Goal: Check status

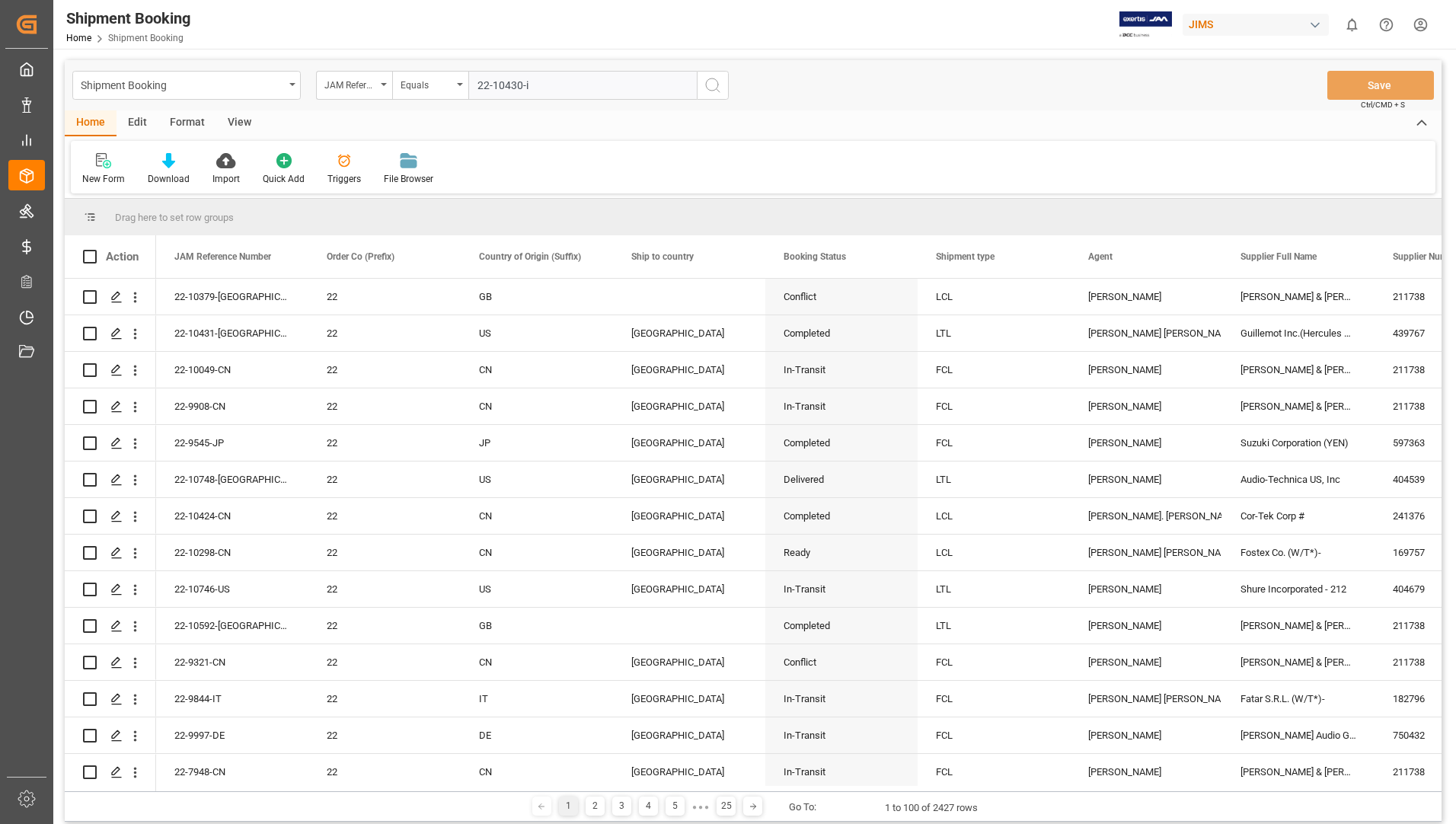
type input "22-10430-id"
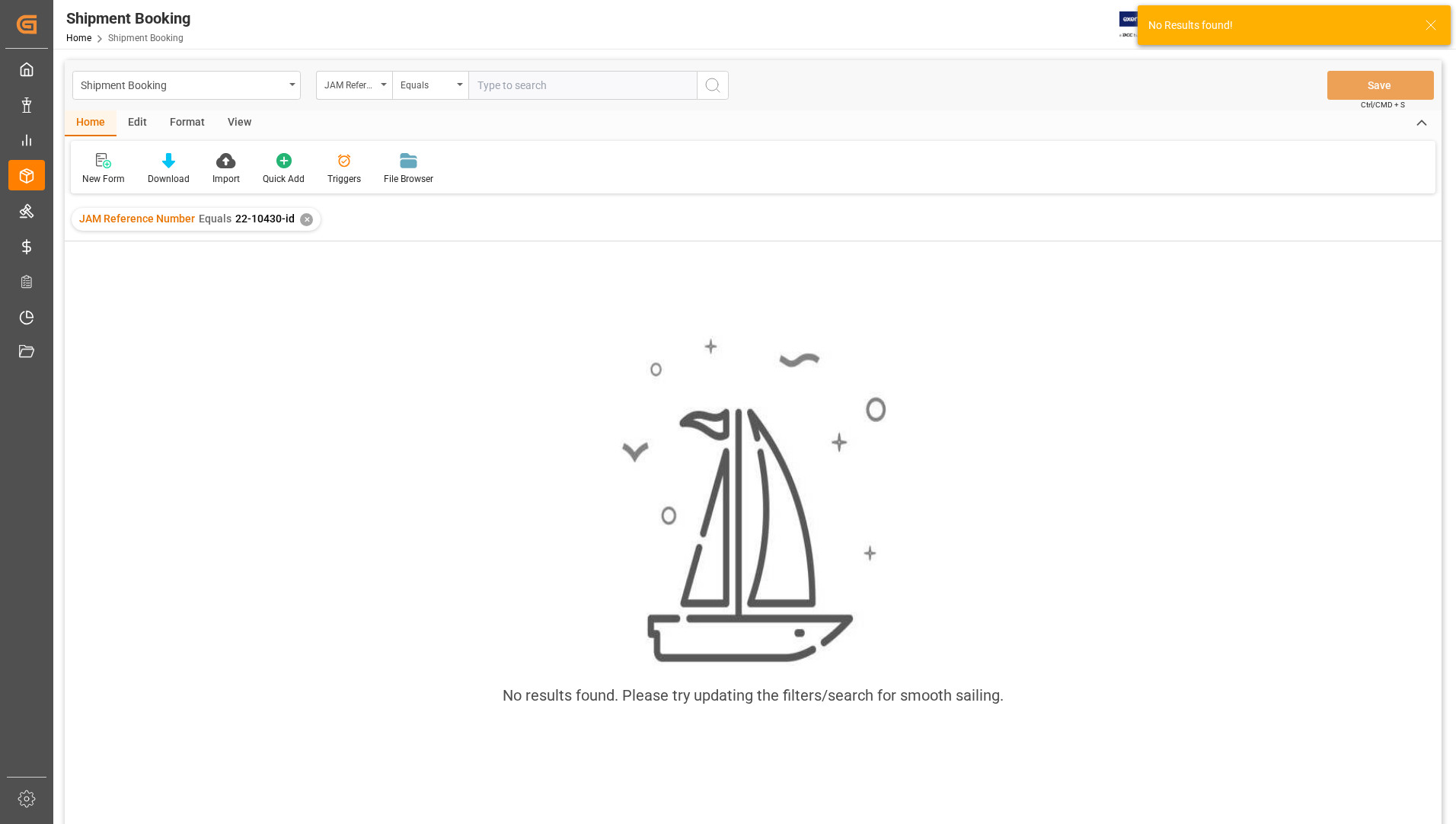
click at [301, 221] on div "✕" at bounding box center [307, 219] width 13 height 13
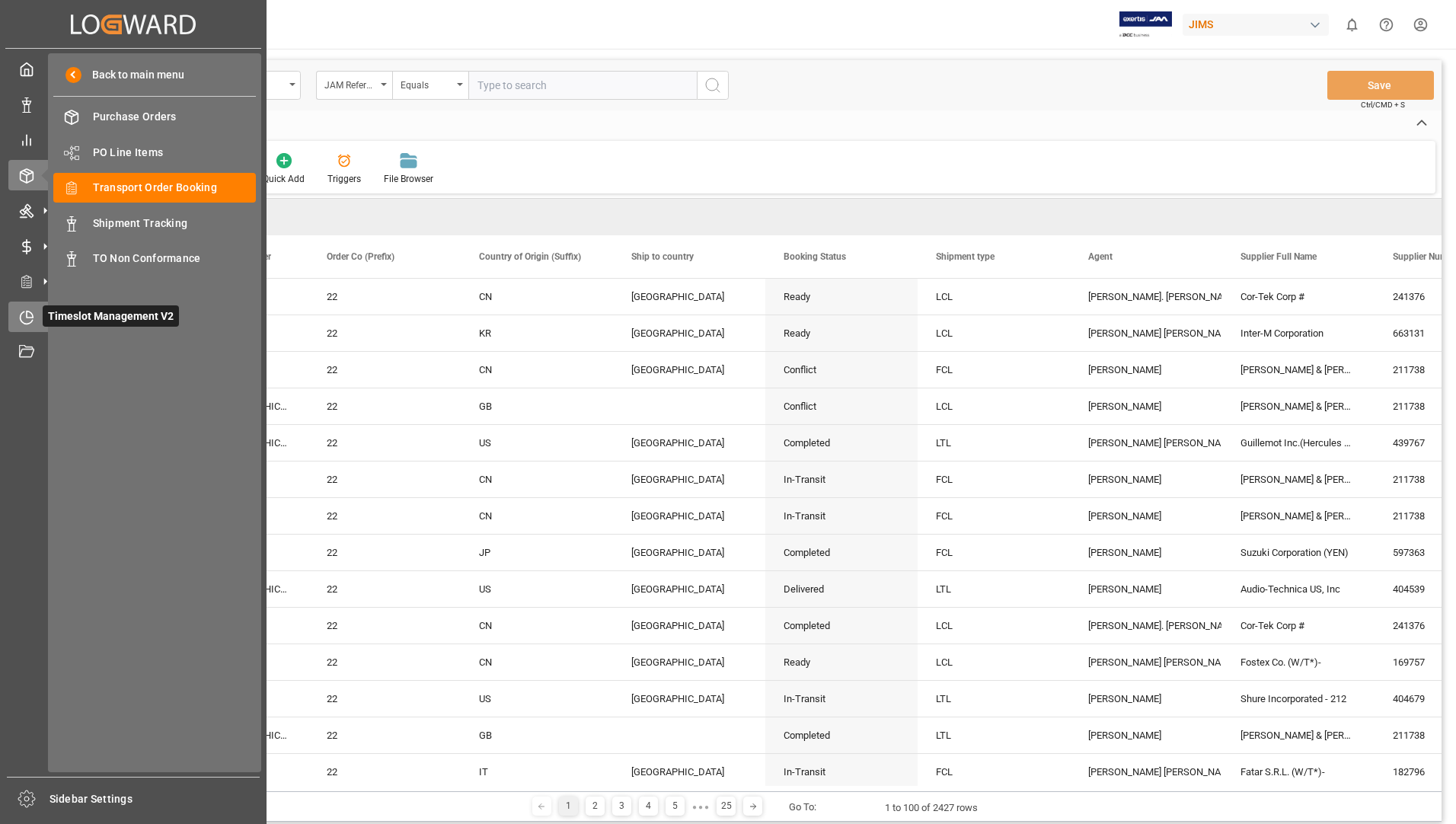
click at [41, 317] on div "Timeslot Management V2 Timeslot Management V2" at bounding box center [133, 316] width 250 height 29
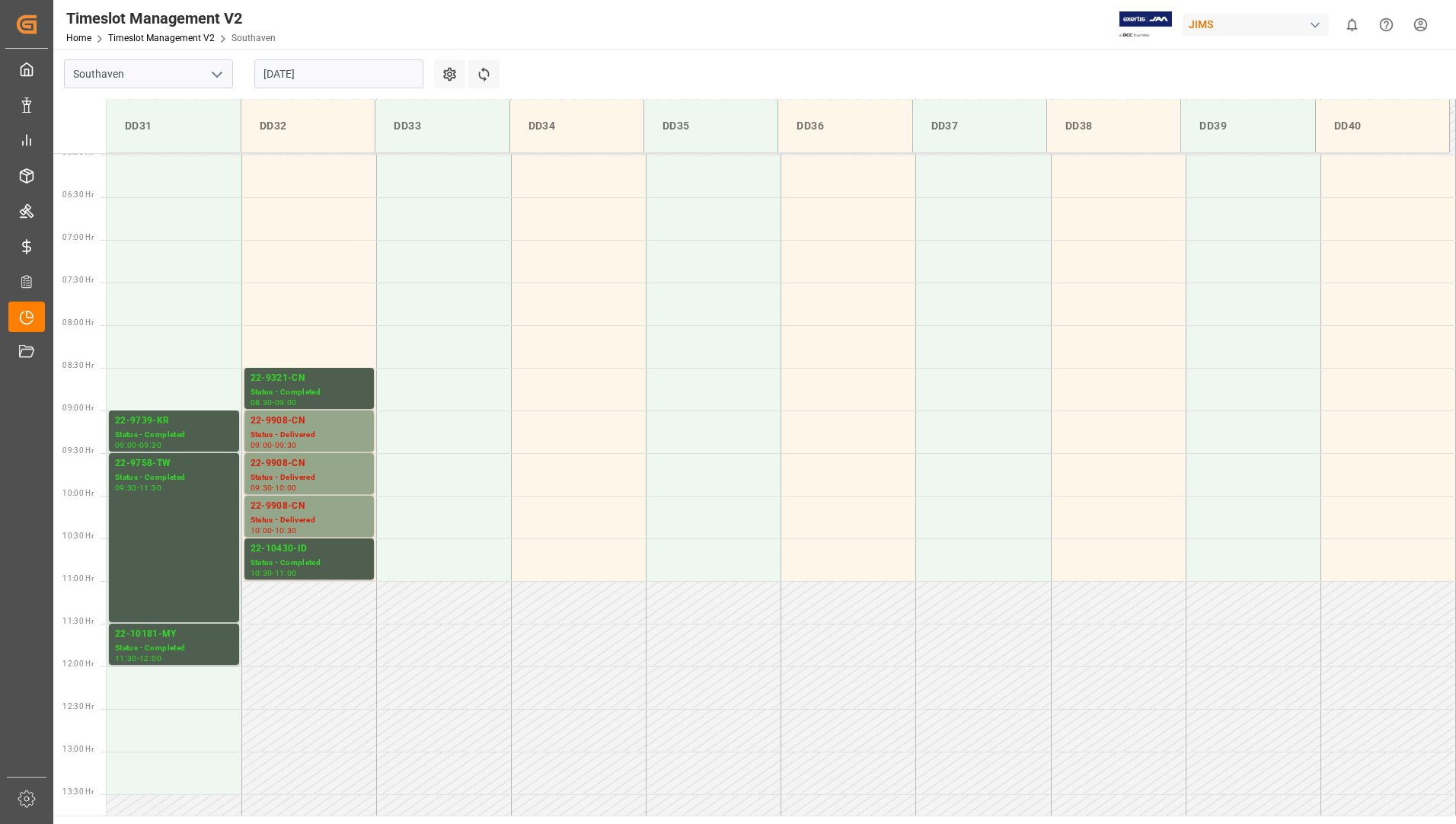
scroll to position [463, 0]
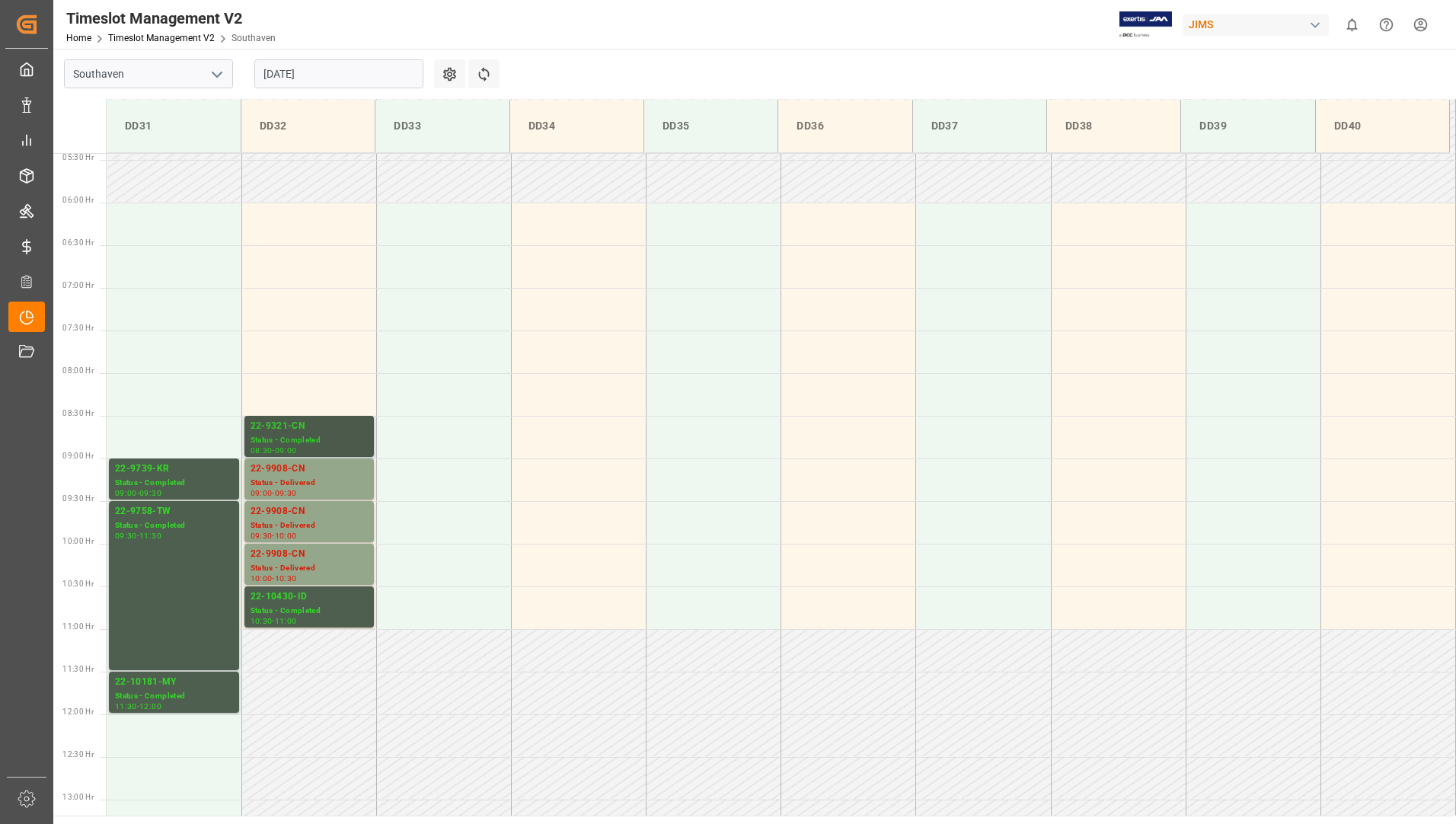
click at [309, 443] on div "Status - Completed" at bounding box center [309, 441] width 117 height 13
click at [339, 486] on div "Status - Delivered" at bounding box center [309, 483] width 117 height 13
click at [331, 507] on div "22-9908-CN" at bounding box center [309, 512] width 117 height 16
click at [307, 563] on div "Status - Delivered" at bounding box center [309, 569] width 117 height 13
